Goal: Navigation & Orientation: Find specific page/section

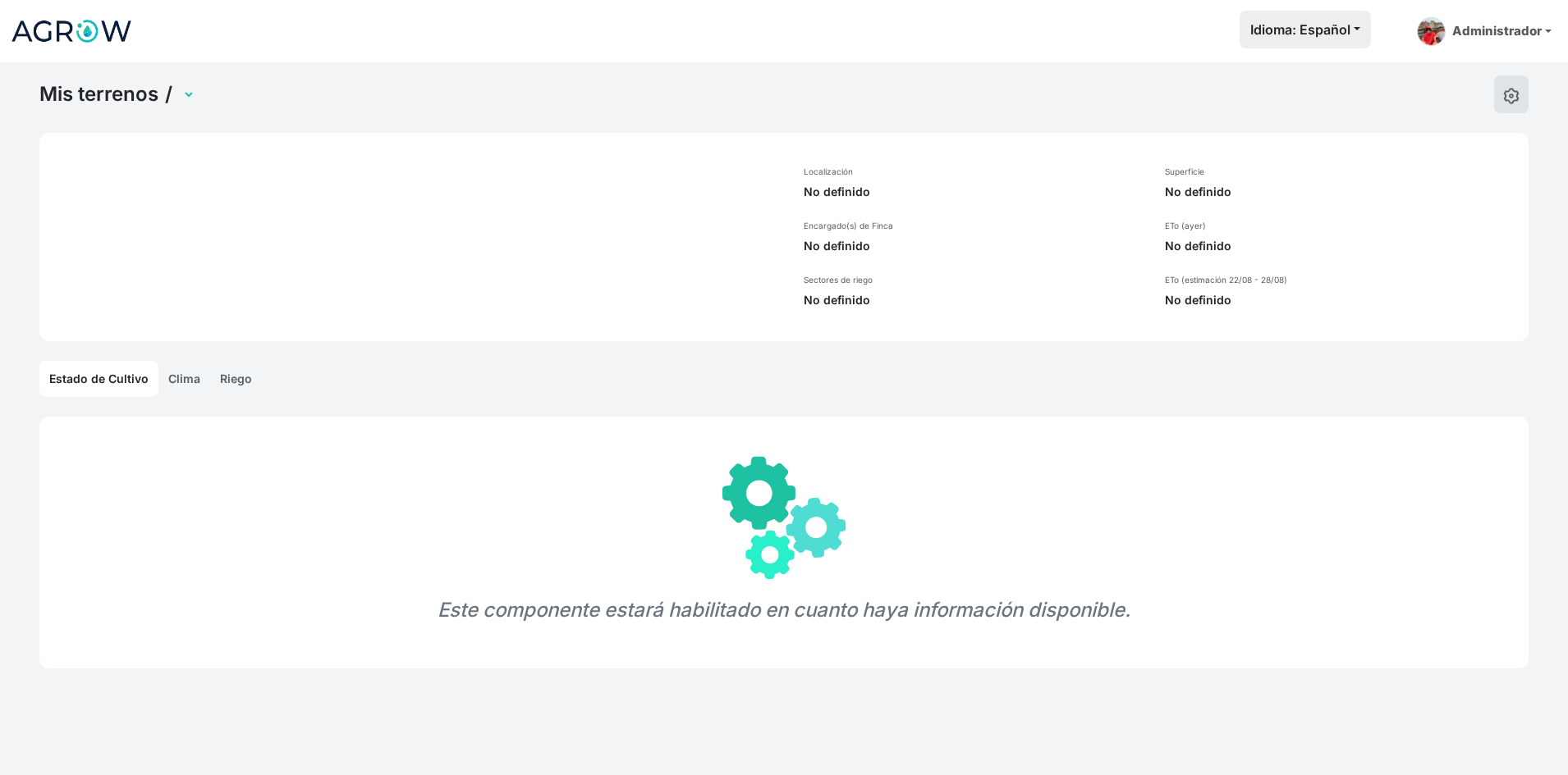
select select "1285"
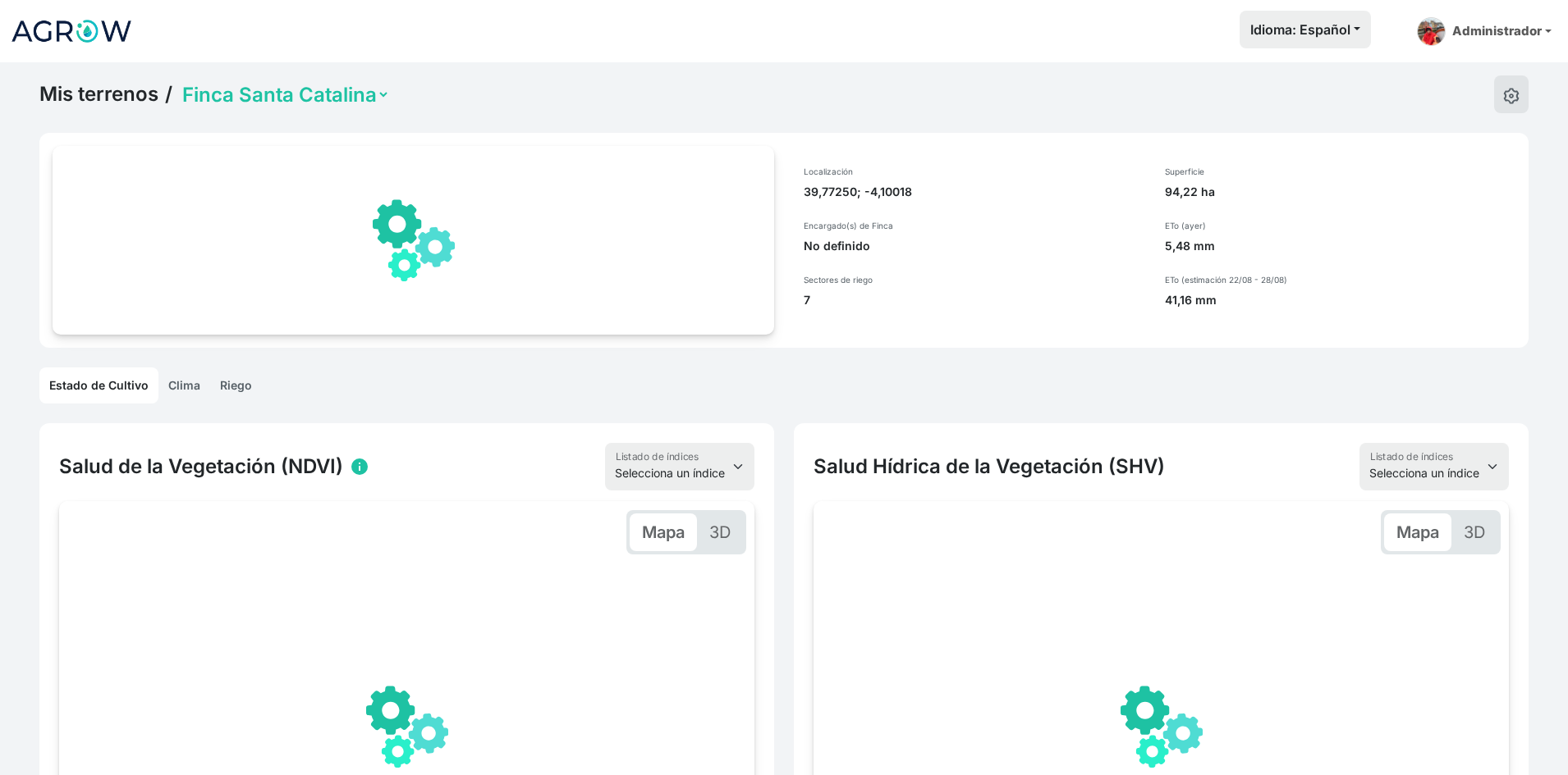
click at [79, 99] on link "Mis terrenos" at bounding box center [99, 94] width 119 height 25
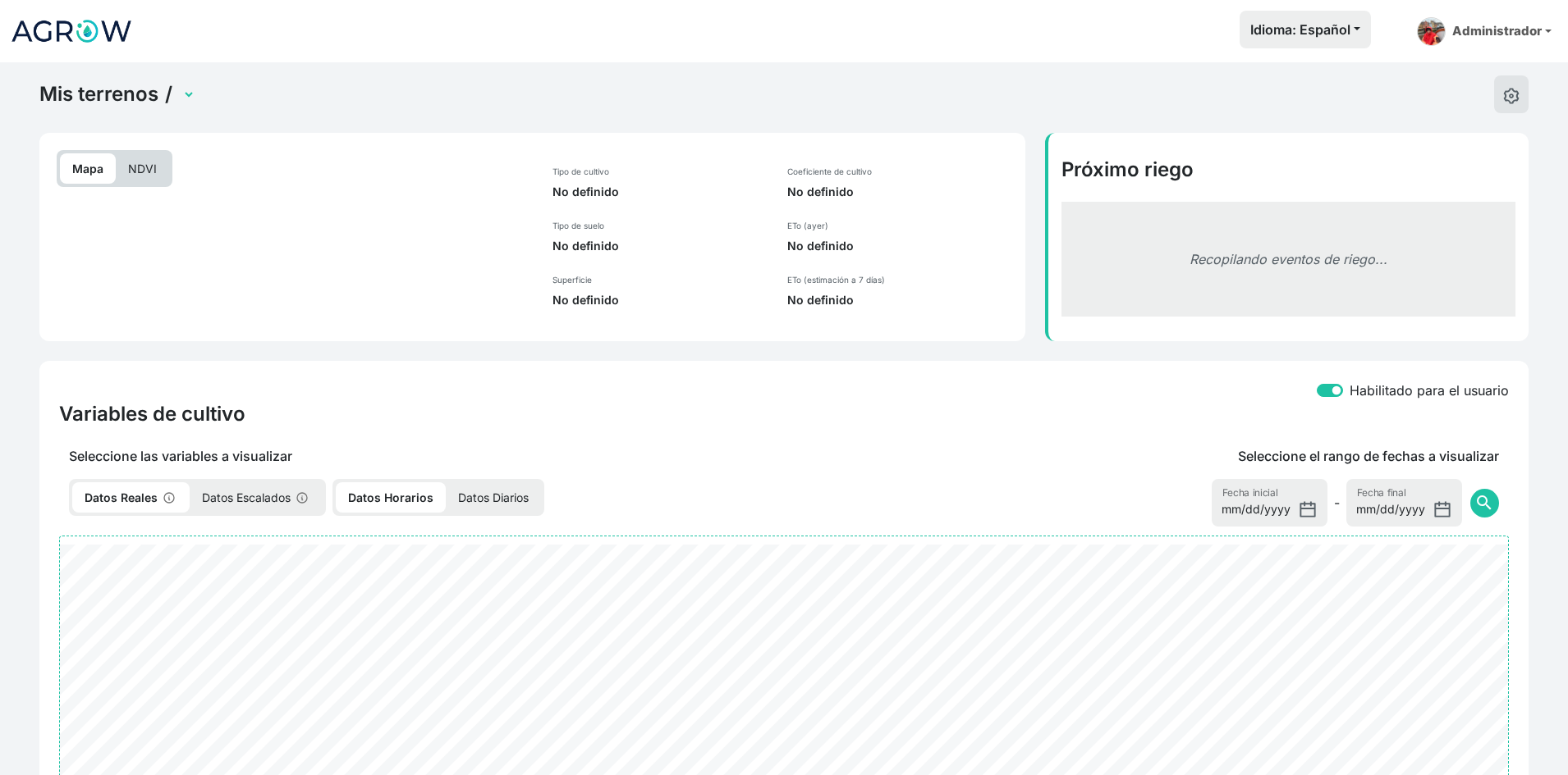
select select "692"
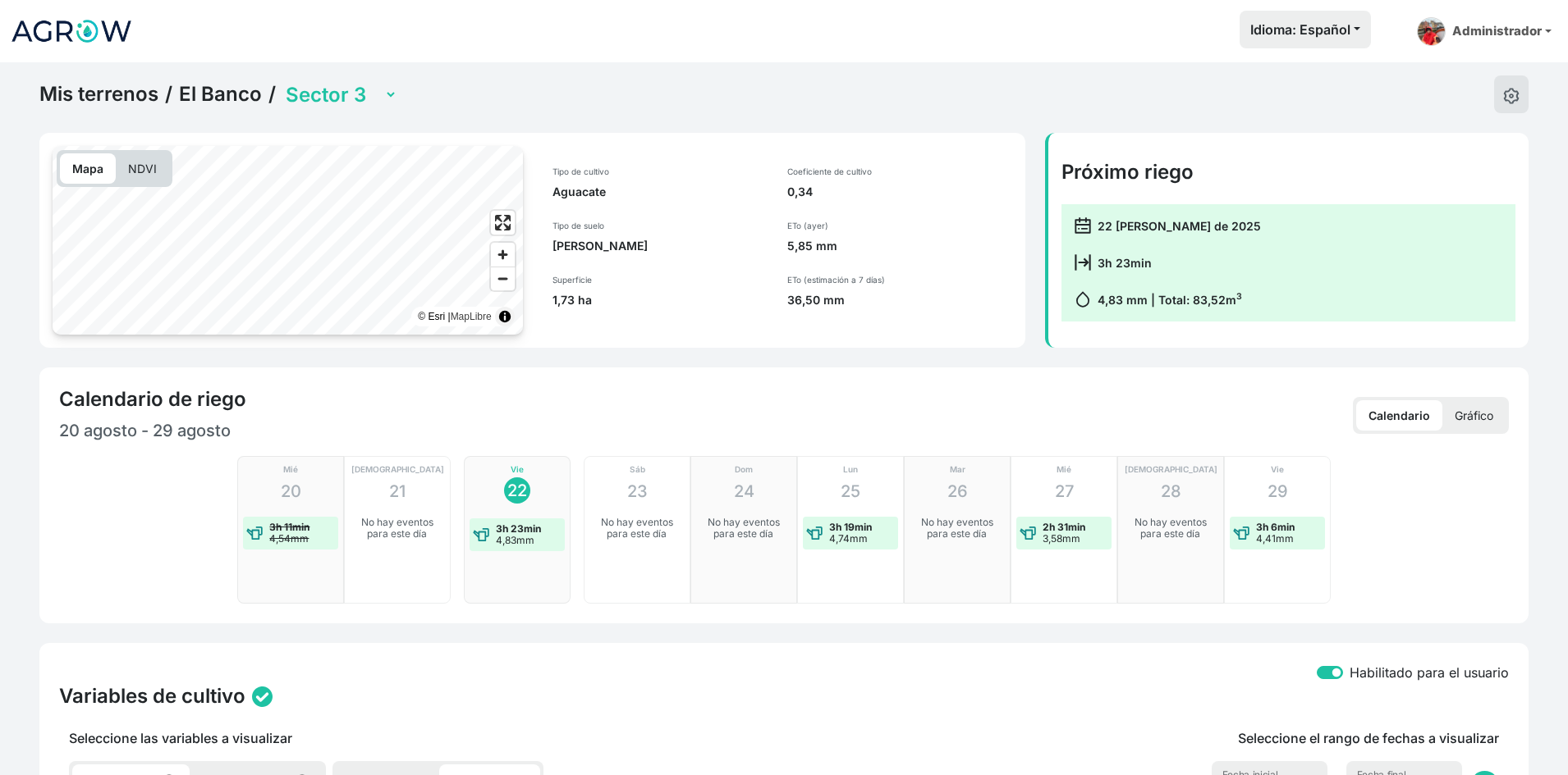
click at [111, 103] on link "Mis terrenos" at bounding box center [99, 94] width 119 height 25
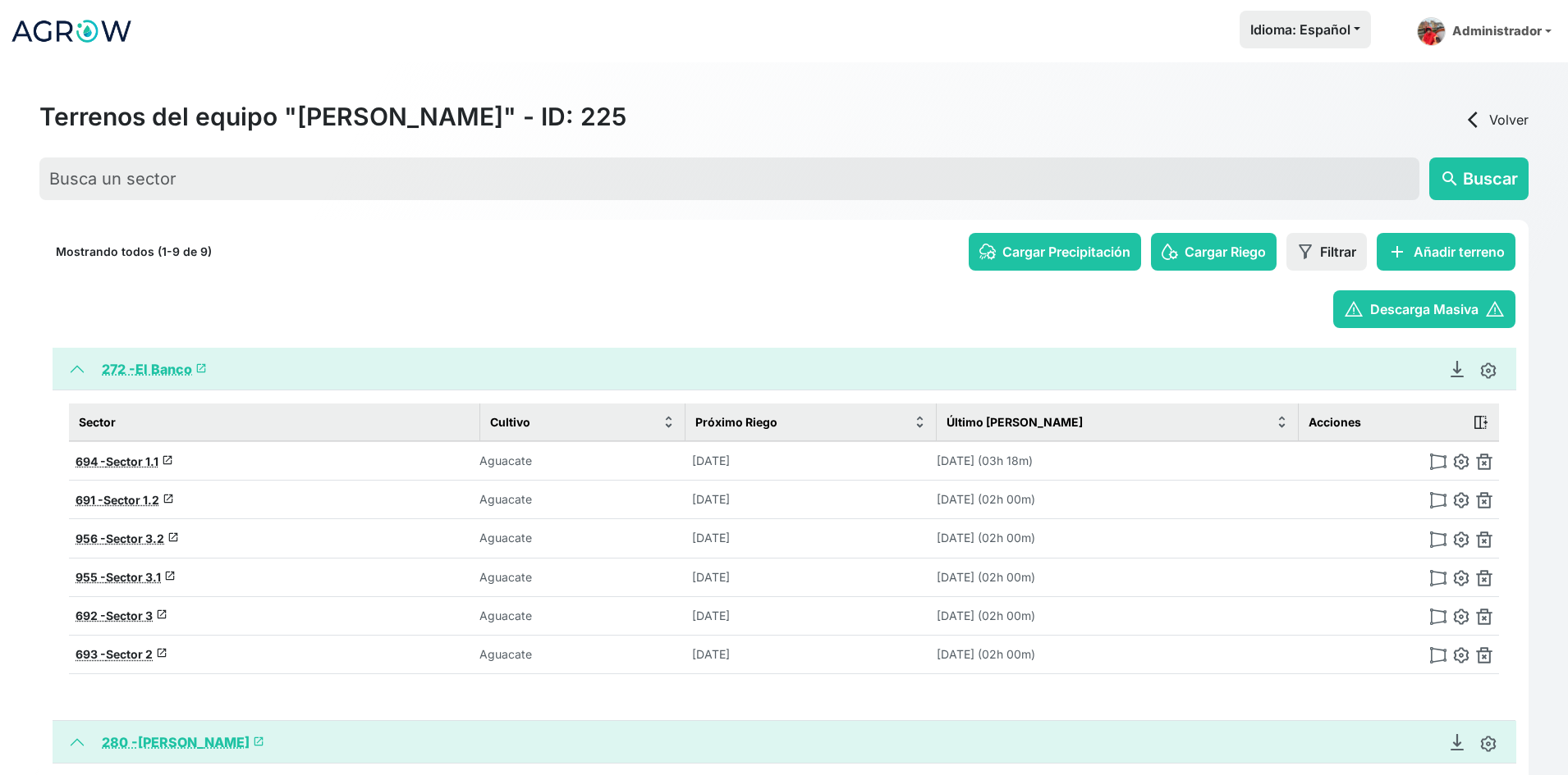
click at [158, 373] on link "272 - El Banco launch" at bounding box center [154, 369] width 105 height 17
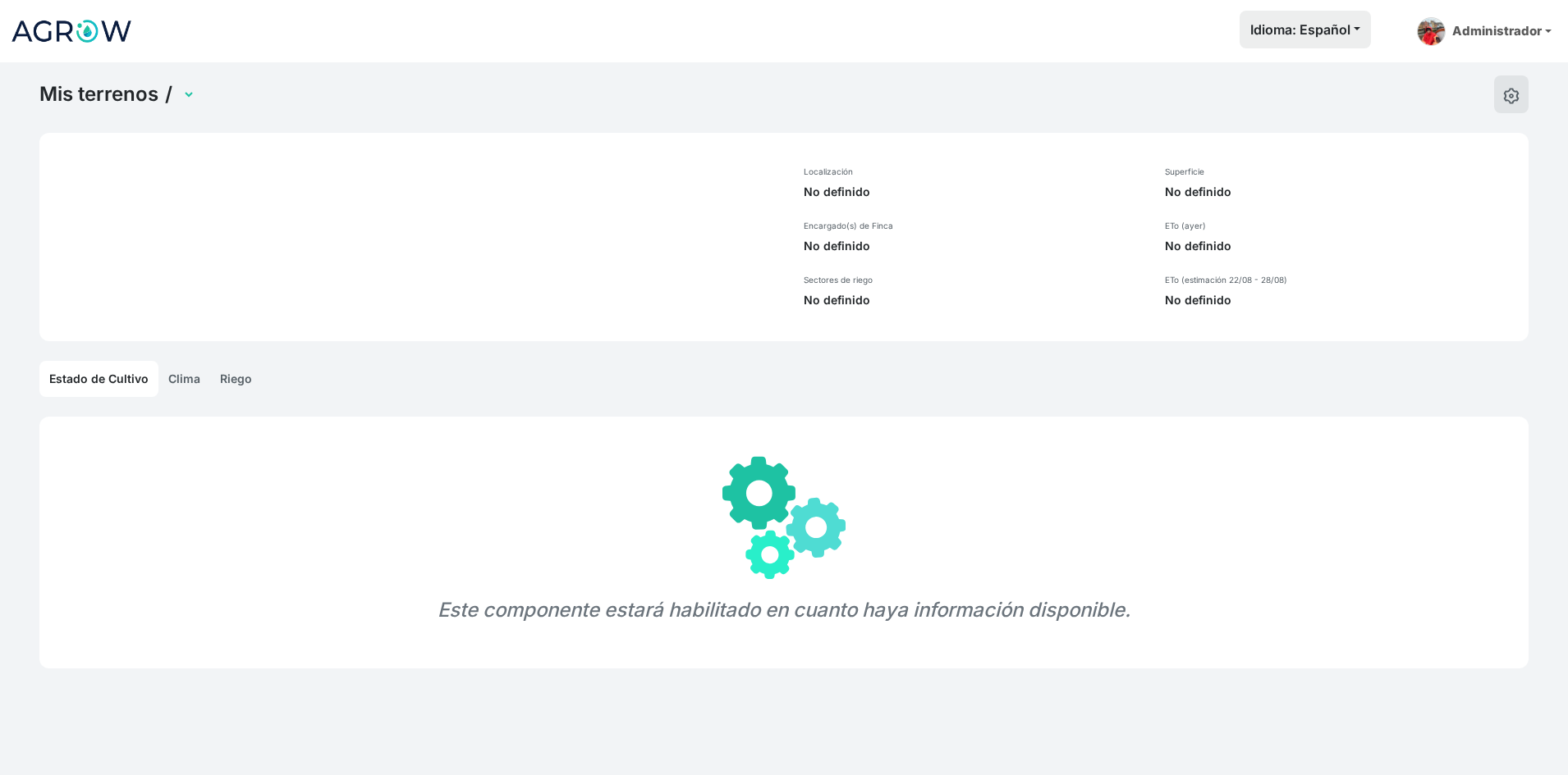
select select "272"
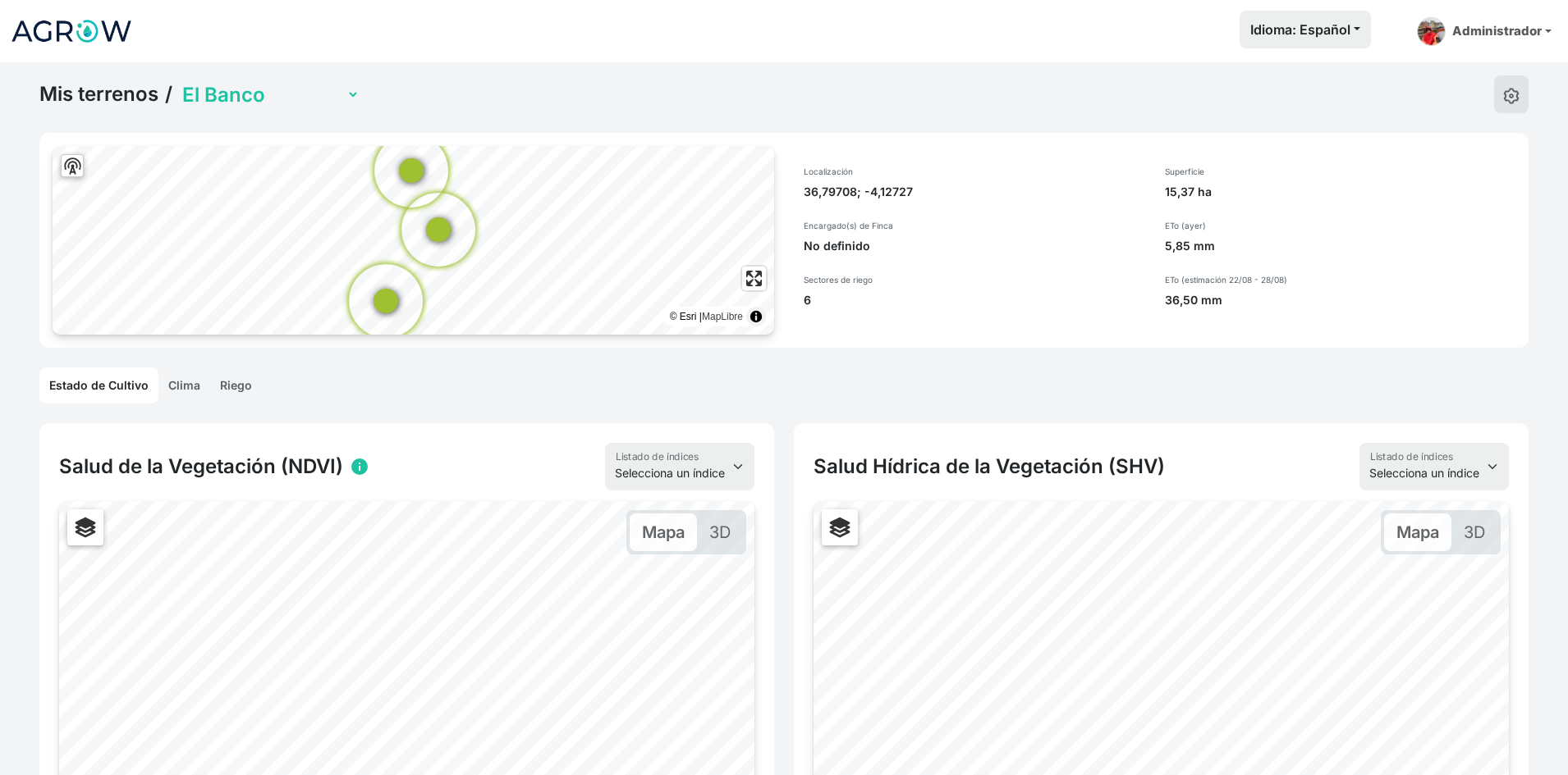
click at [90, 88] on link "Mis terrenos" at bounding box center [99, 94] width 119 height 25
